Goal: Task Accomplishment & Management: Manage account settings

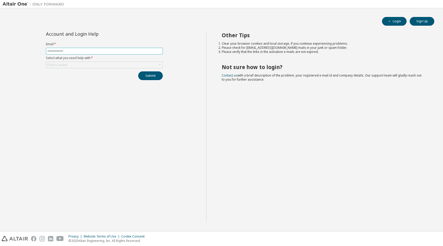
click at [97, 49] on input "text" at bounding box center [104, 51] width 114 height 4
type input "*"
type input "**********"
click at [58, 62] on div "Click to select" at bounding box center [104, 65] width 116 height 6
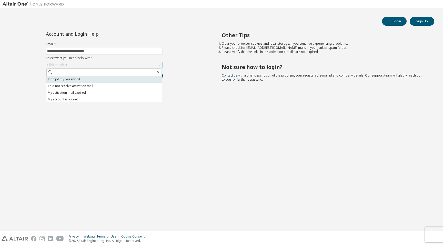
click at [69, 80] on li "I forgot my password" at bounding box center [103, 79] width 115 height 7
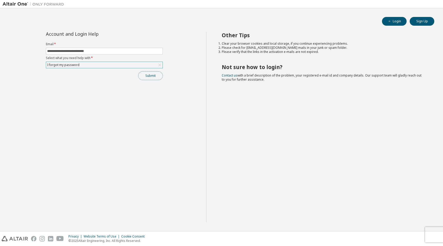
click at [149, 77] on button "Submit" at bounding box center [150, 75] width 25 height 9
click at [160, 75] on button "Submit" at bounding box center [150, 75] width 25 height 9
